Goal: Information Seeking & Learning: Learn about a topic

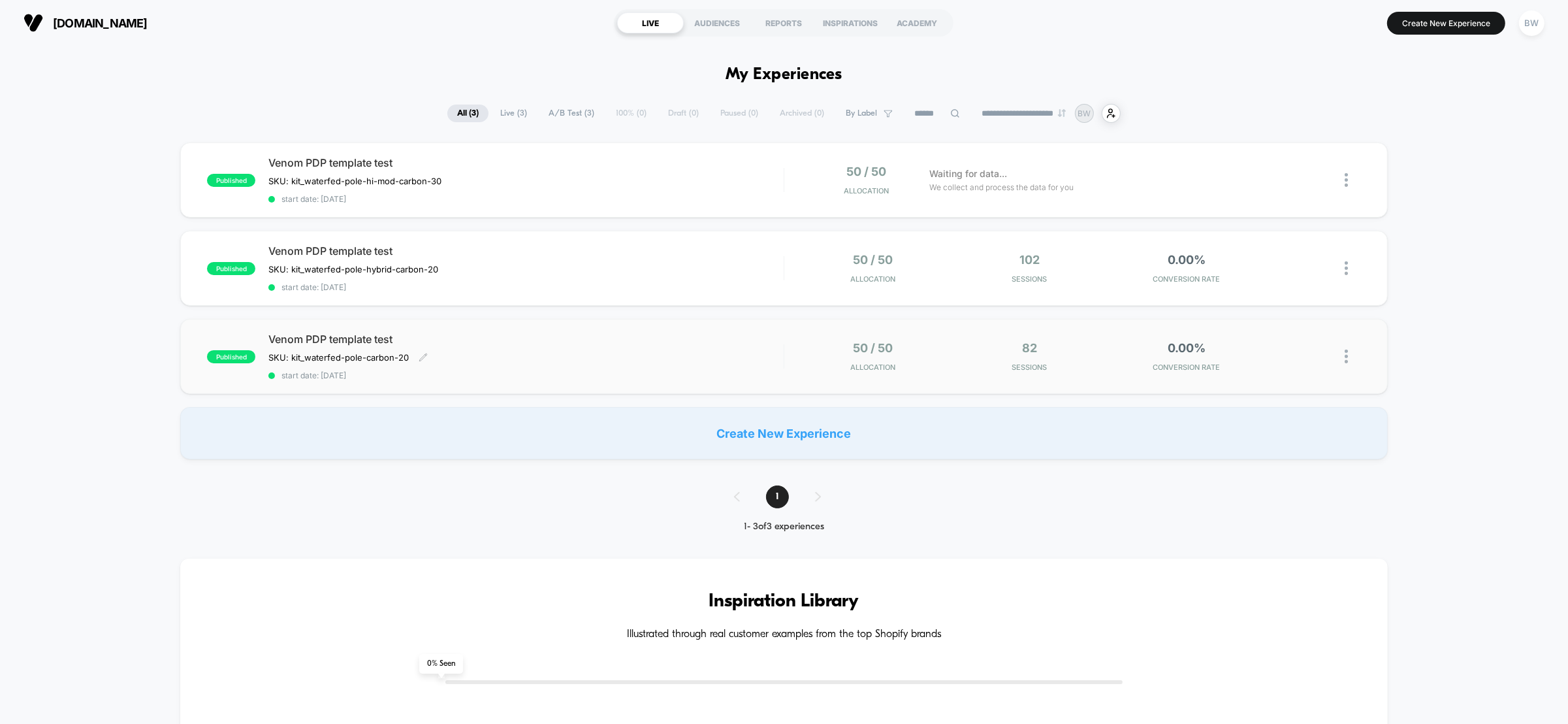
click at [569, 361] on div "Venom PDP template test SKU: kit_waterfed-pole-carbon-20 Click to edit experien…" at bounding box center [526, 356] width 515 height 48
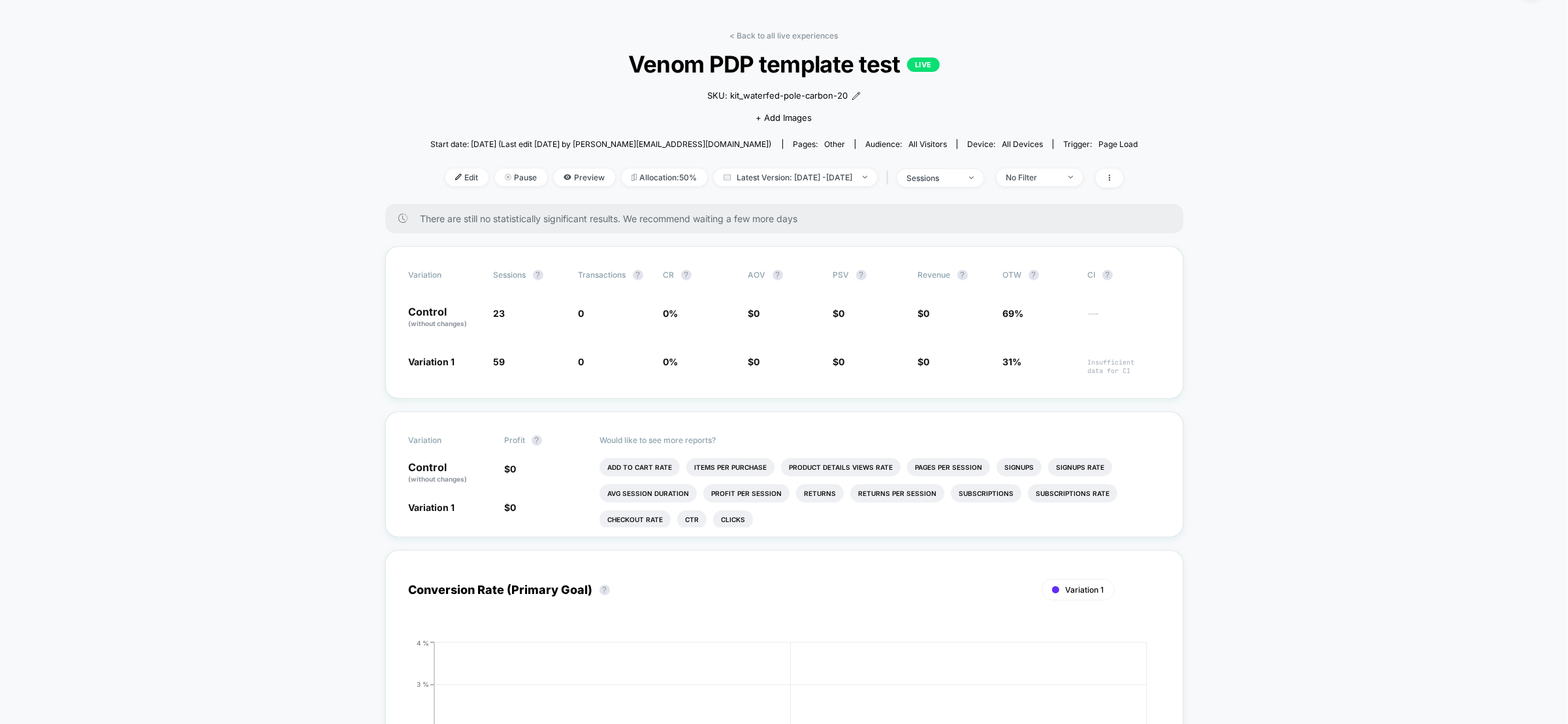
scroll to position [1, 0]
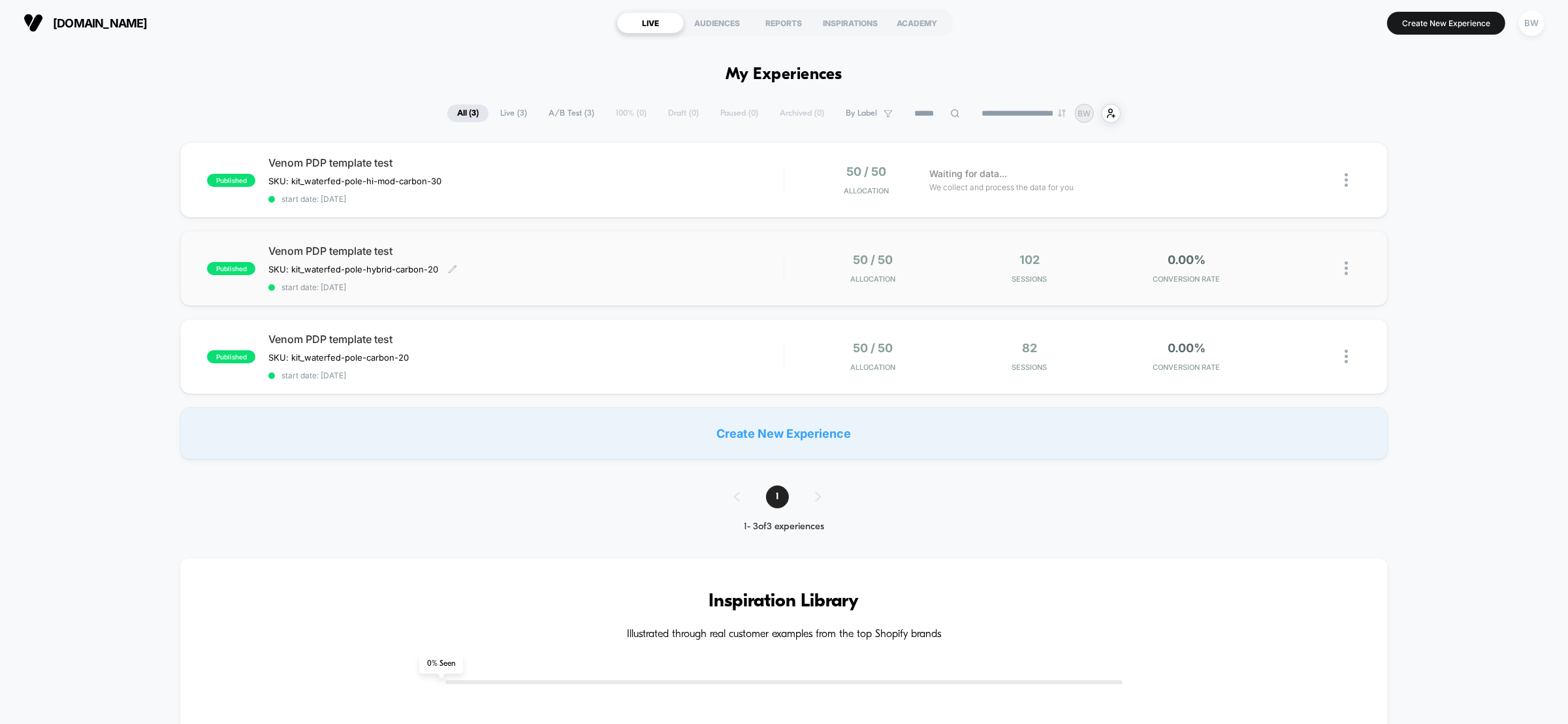
click at [654, 265] on div "Venom PDP template test SKU: kit_waterfed-pole-hybrid-carbon-20 Click to edit e…" at bounding box center [526, 268] width 515 height 48
click at [713, 158] on span "Venom PDP template test" at bounding box center [526, 162] width 515 height 13
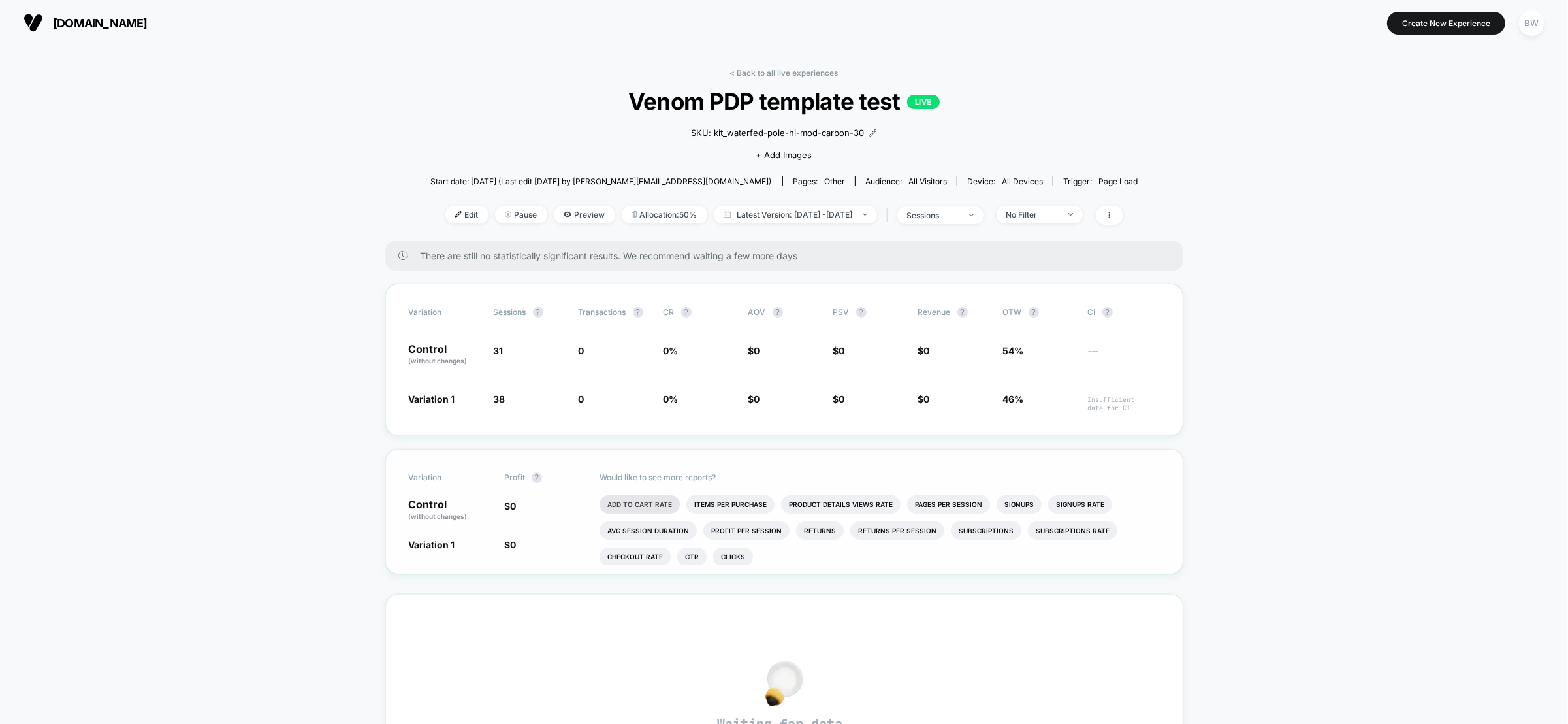
click at [625, 499] on li "Add To Cart Rate" at bounding box center [639, 504] width 80 height 18
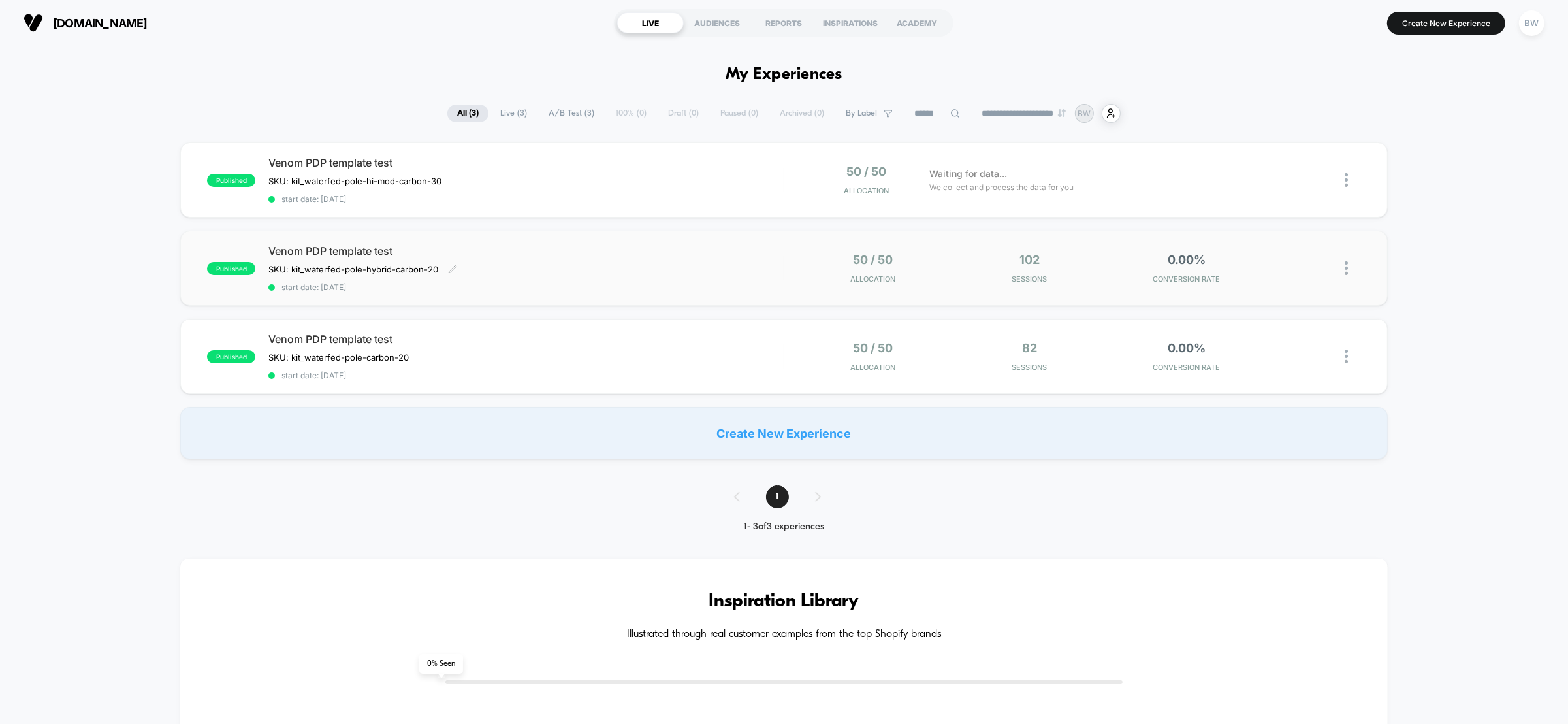
click at [671, 284] on span "start date: [DATE]" at bounding box center [526, 287] width 515 height 10
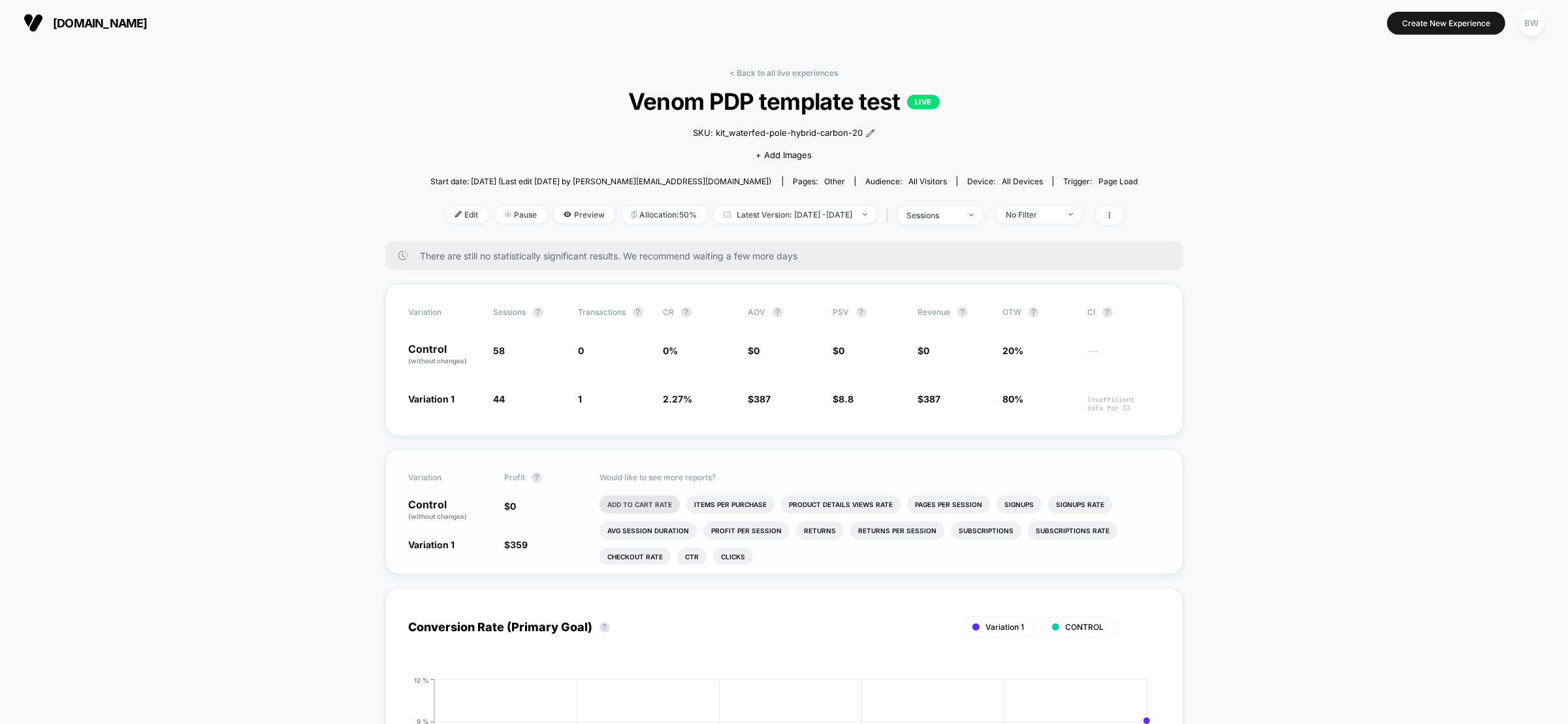
click at [639, 496] on li "Add To Cart Rate" at bounding box center [639, 504] width 80 height 18
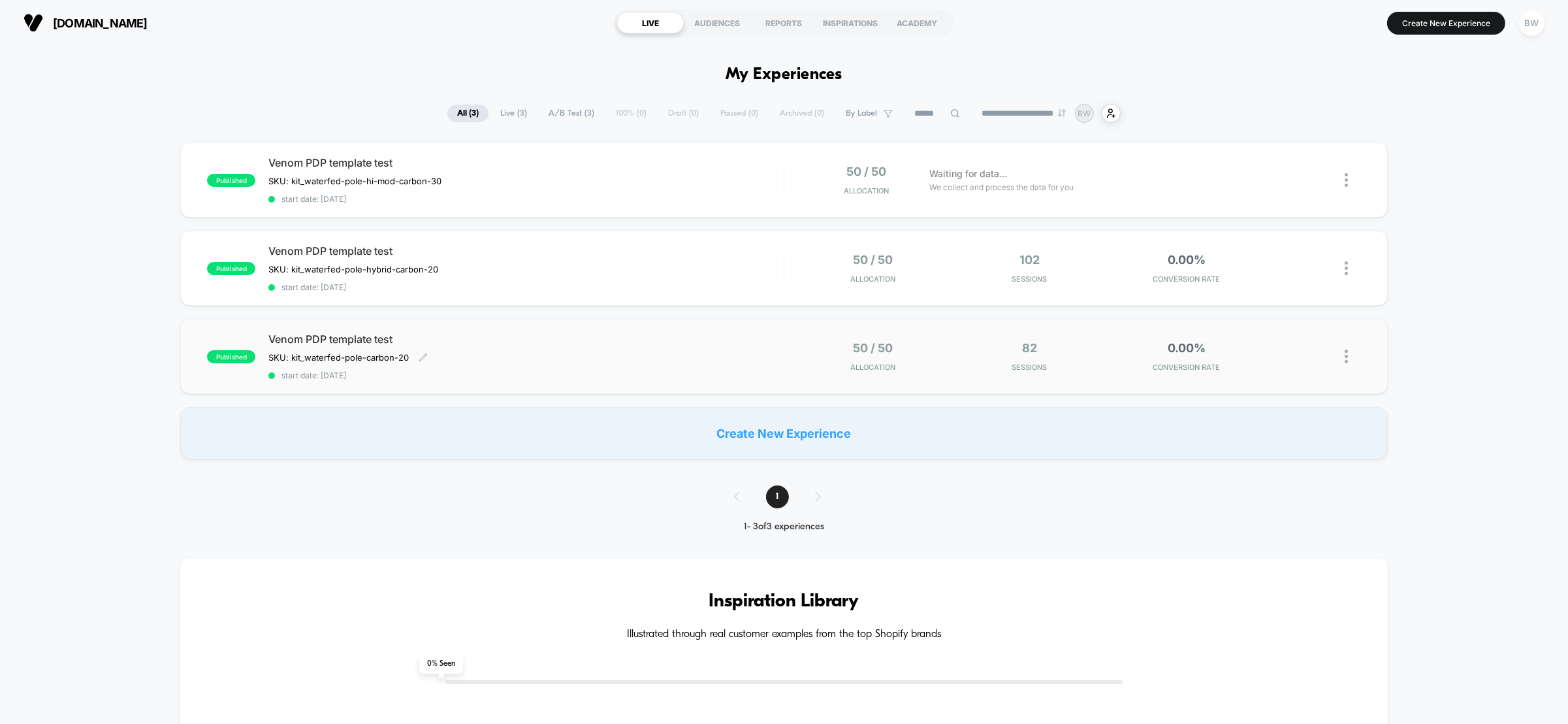
click at [664, 362] on div "Venom PDP template test SKU: kit_waterfed-pole-carbon-20 Click to edit experien…" at bounding box center [526, 356] width 515 height 48
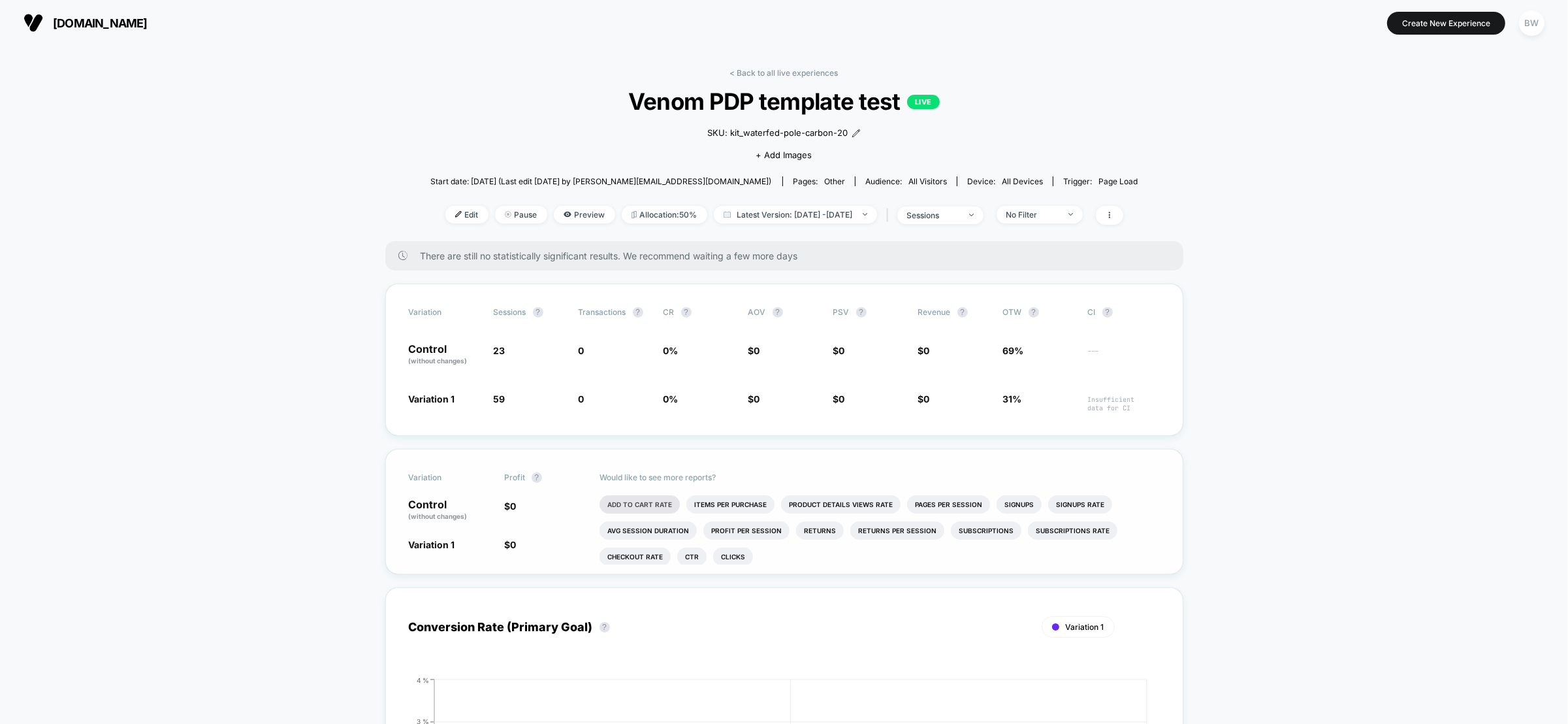
click at [647, 505] on li "Add To Cart Rate" at bounding box center [639, 504] width 80 height 18
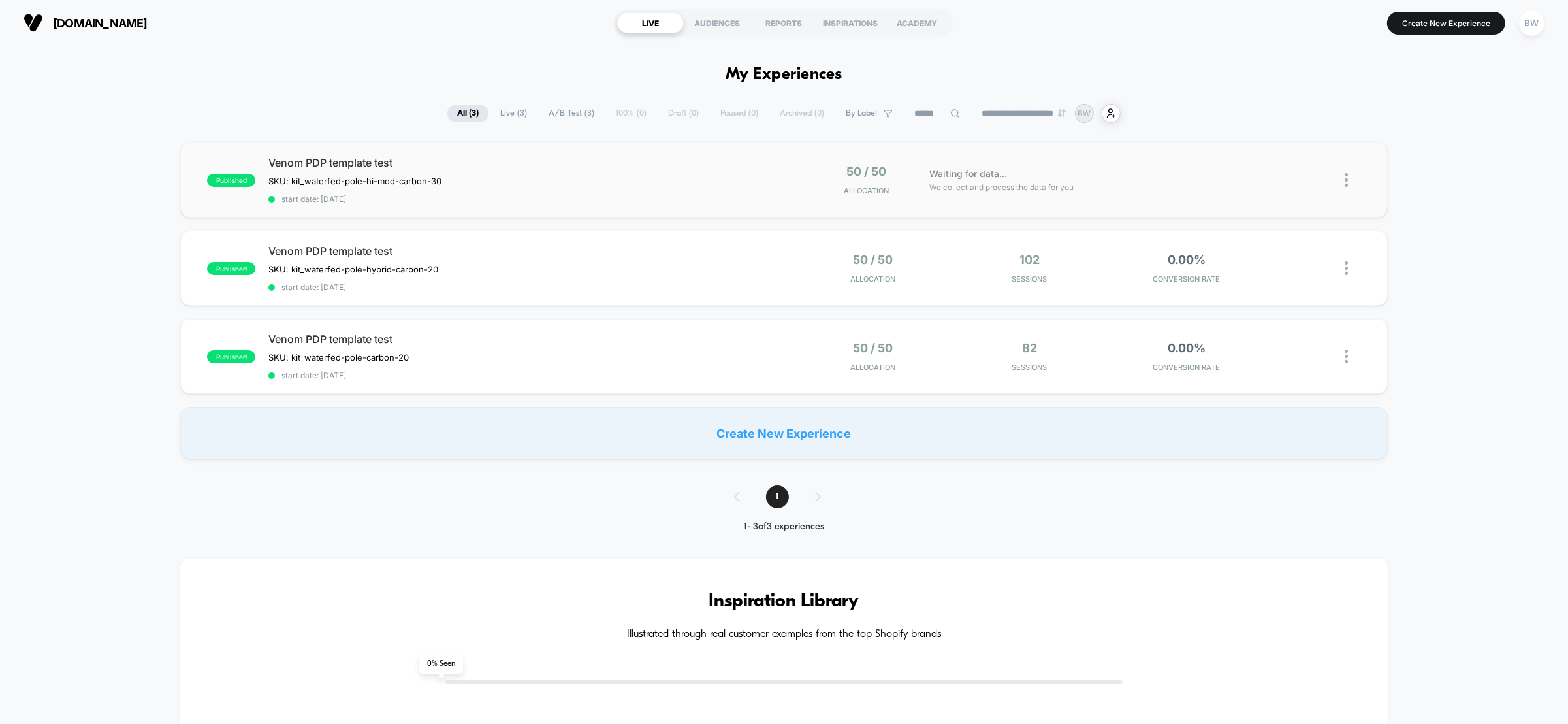
click at [683, 211] on div "published Venom PDP template test SKU: kit_waterfed-pole-hi-mod-carbon-30﻿ Clic…" at bounding box center [784, 180] width 1208 height 75
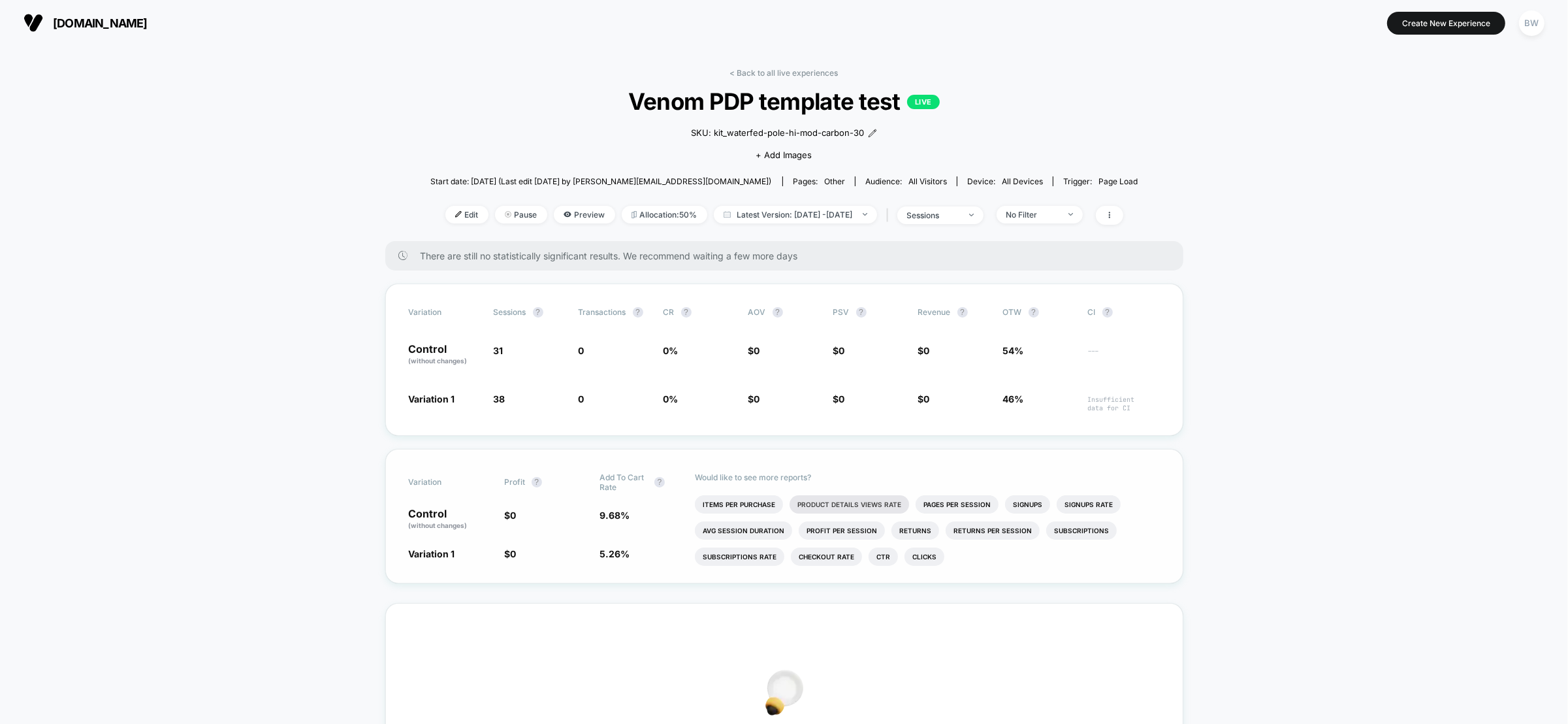
click at [837, 505] on li "Product Details Views Rate" at bounding box center [848, 504] width 119 height 18
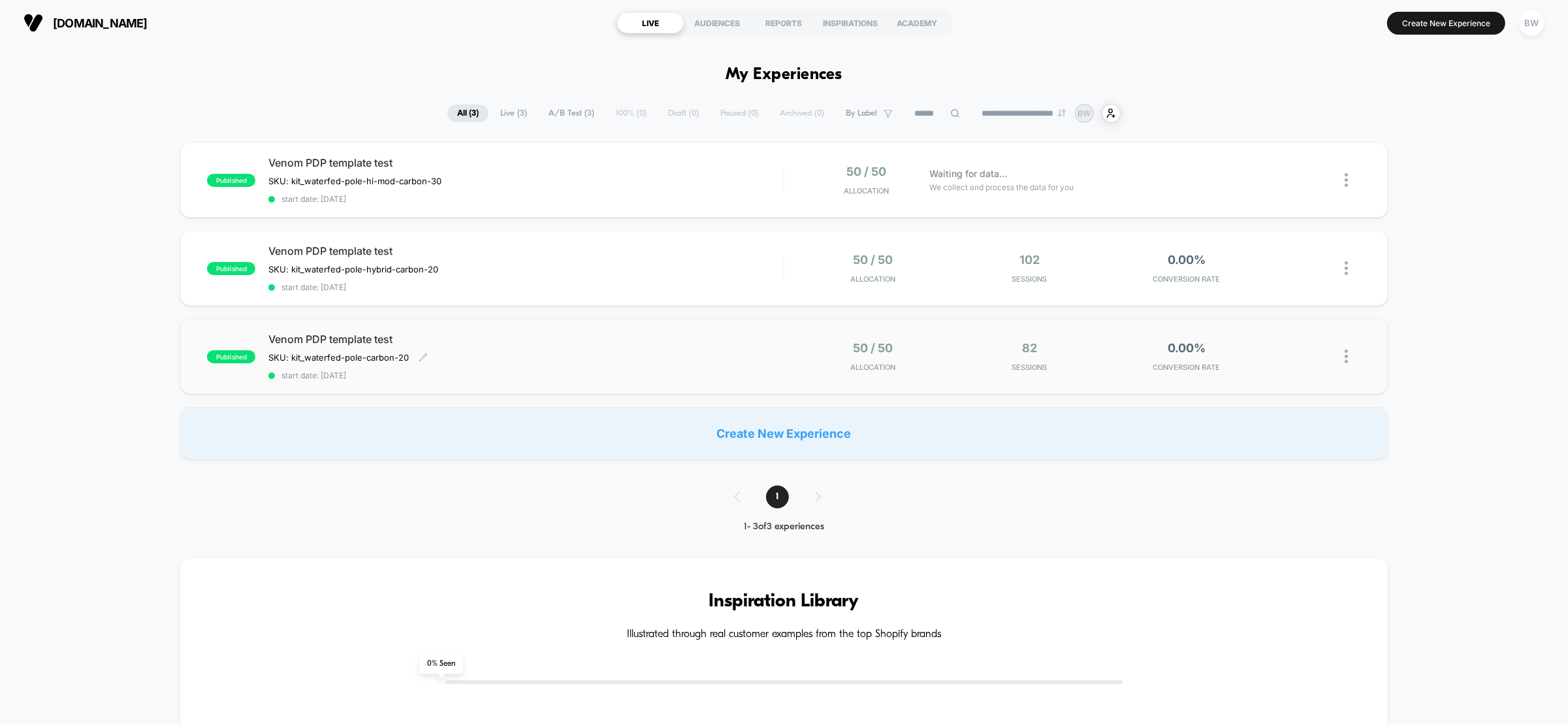
click at [577, 354] on div "SKU: kit_waterfed-pole-carbon-20 Click to edit experience details SKU: kit_wate…" at bounding box center [449, 357] width 360 height 10
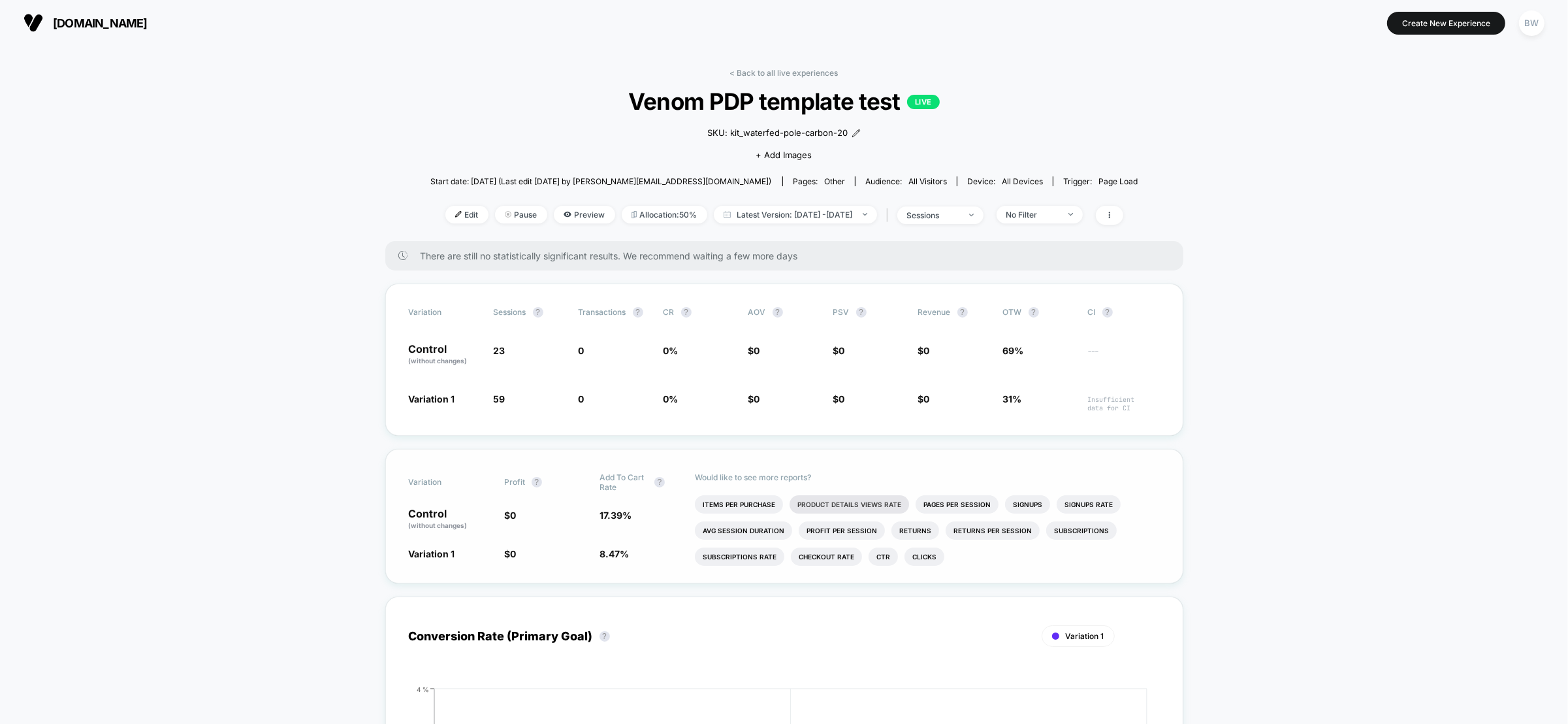
click at [868, 504] on li "Product Details Views Rate" at bounding box center [848, 504] width 119 height 18
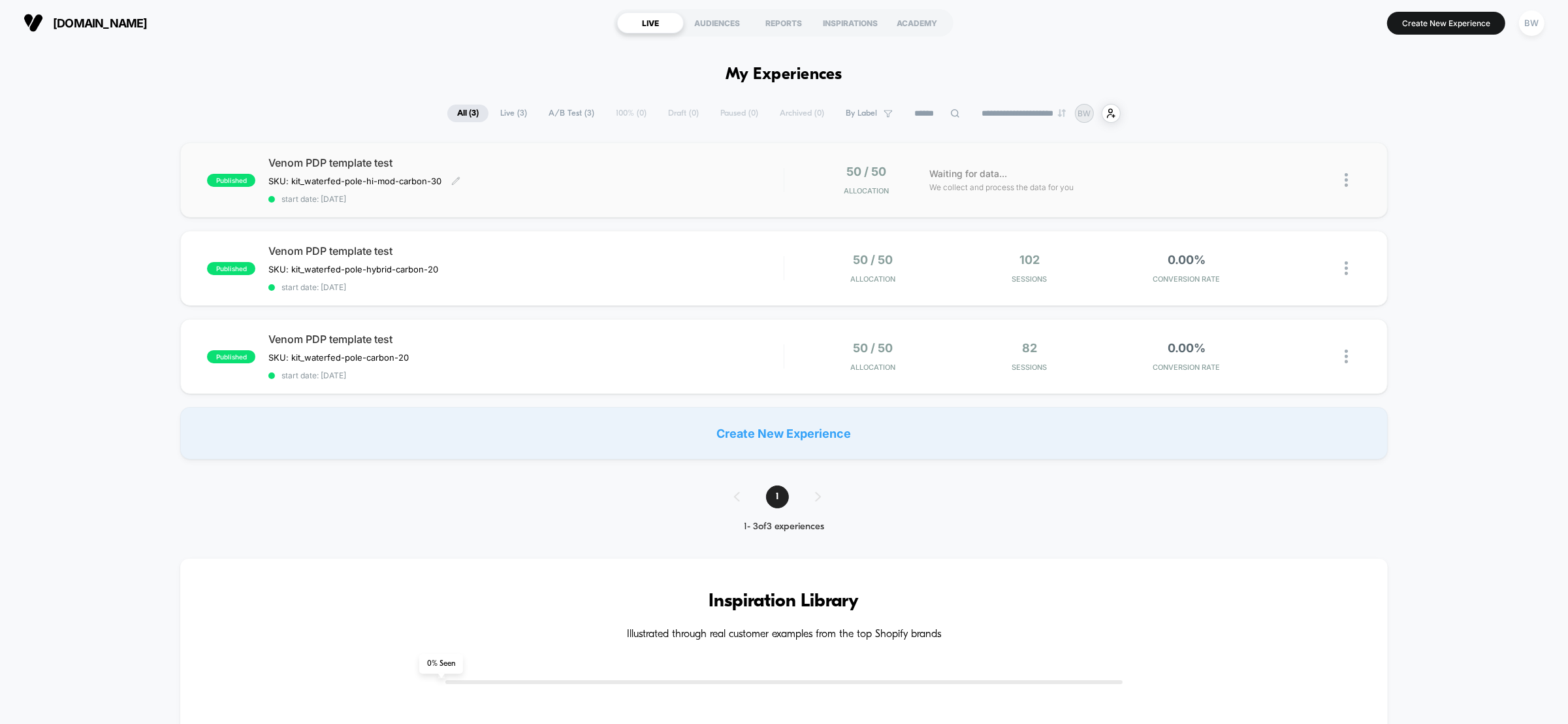
click at [701, 159] on span "Venom PDP template test" at bounding box center [526, 162] width 515 height 13
click at [673, 388] on div "published Venom PDP template test SKU: kit_waterfed-pole-carbon-20 Click to edi…" at bounding box center [784, 356] width 1208 height 75
click at [678, 257] on div "Venom PDP template test SKU: kit_waterfed-pole-hybrid-carbon-20 Click to edit e…" at bounding box center [526, 268] width 515 height 48
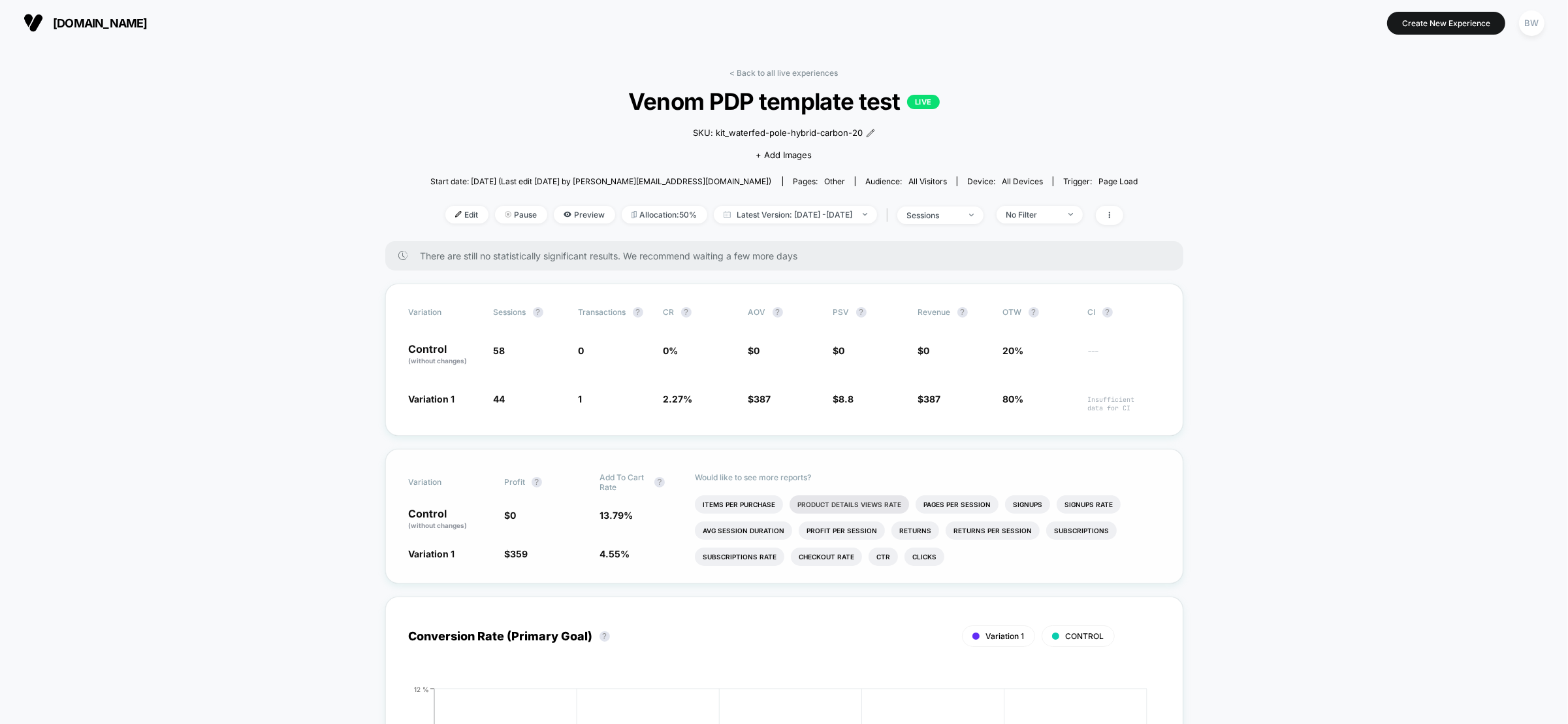
click at [837, 502] on li "Product Details Views Rate" at bounding box center [848, 504] width 119 height 18
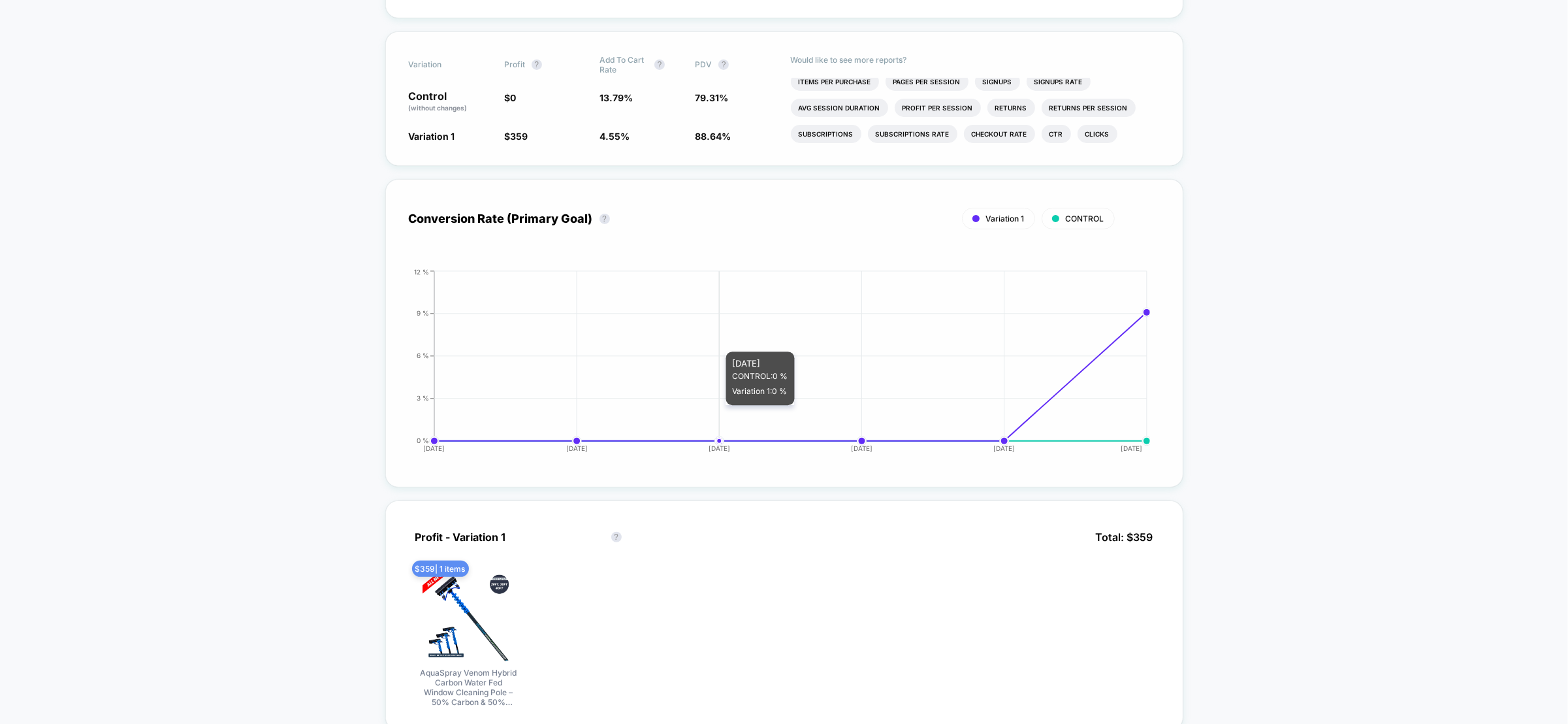
scroll to position [420, 0]
